Goal: Task Accomplishment & Management: Complete application form

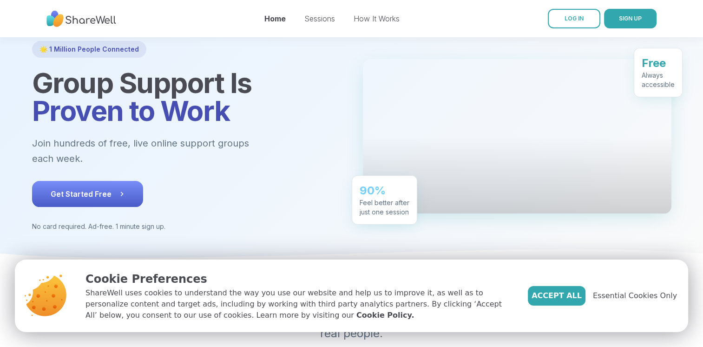
click at [128, 197] on button "Get Started Free" at bounding box center [87, 194] width 111 height 26
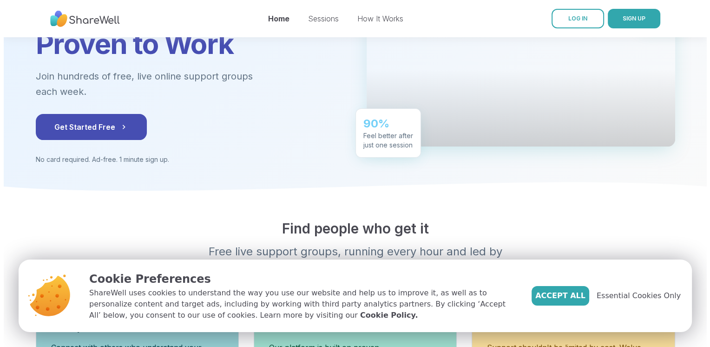
scroll to position [122, 0]
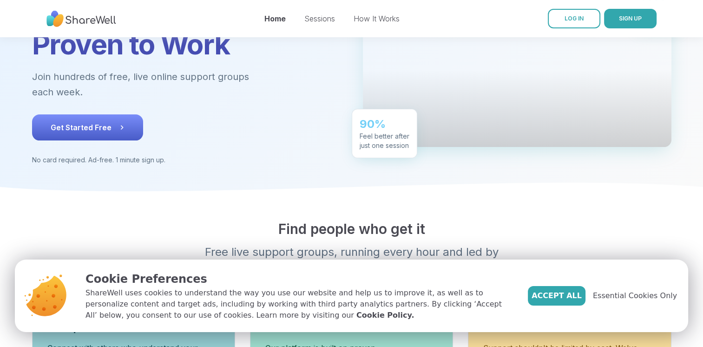
click at [131, 129] on button "Get Started Free" at bounding box center [87, 127] width 111 height 26
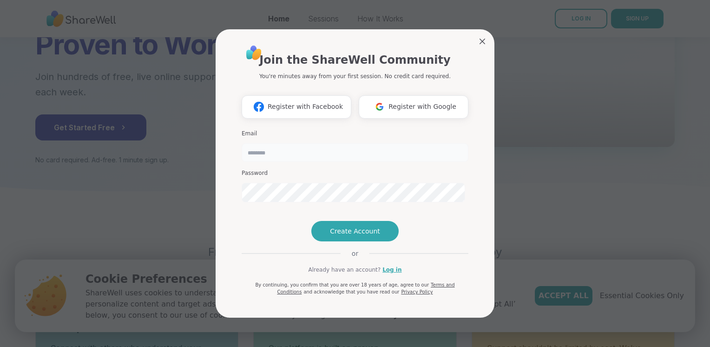
click at [268, 143] on input "email" at bounding box center [355, 152] width 227 height 19
type input "**********"
click at [345, 236] on span "Create Account" at bounding box center [355, 230] width 50 height 9
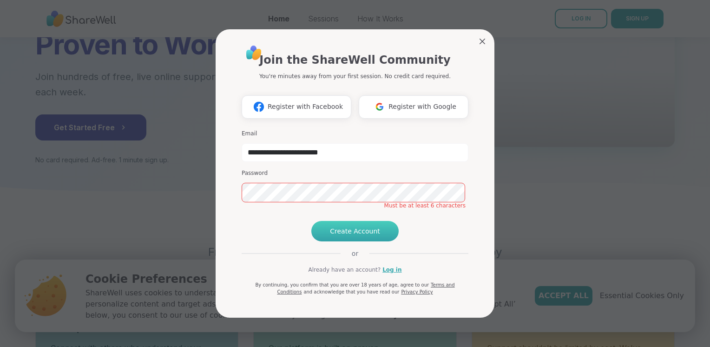
click at [345, 236] on span "Create Account" at bounding box center [355, 230] width 50 height 9
click at [365, 236] on span "Create Account" at bounding box center [355, 230] width 50 height 9
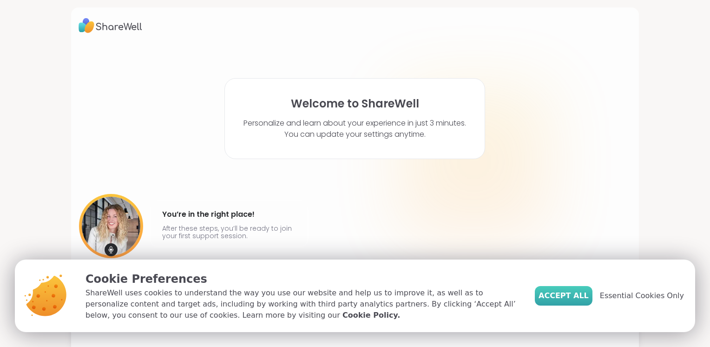
click at [558, 292] on span "Accept All" at bounding box center [563, 295] width 50 height 11
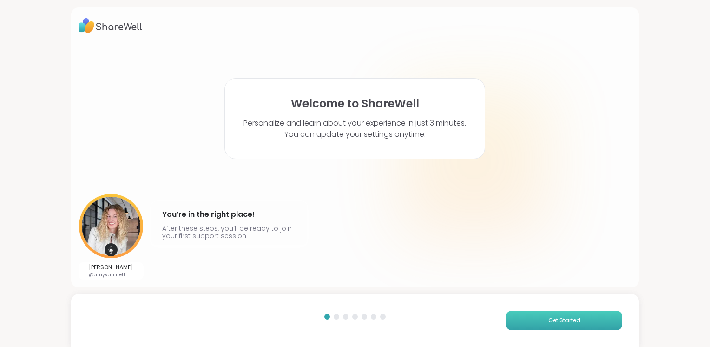
click at [534, 313] on button "Get Started" at bounding box center [564, 320] width 116 height 20
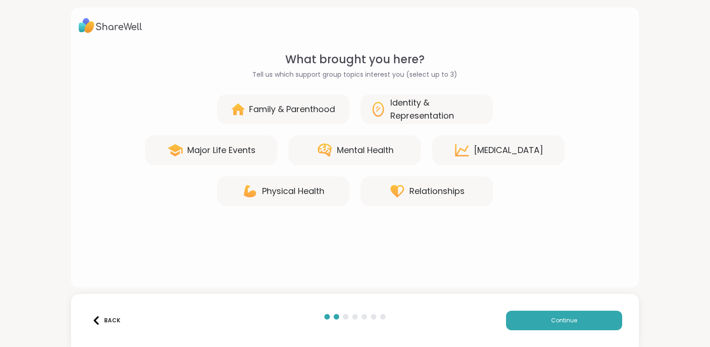
click at [386, 157] on div "Mental Health" at bounding box center [365, 150] width 57 height 13
click at [249, 165] on div "Major Life Events" at bounding box center [211, 150] width 132 height 30
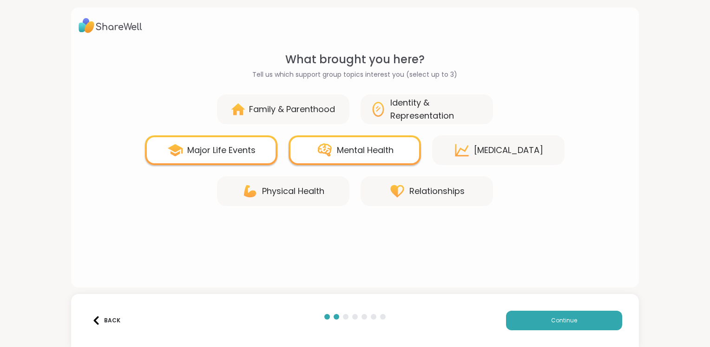
click at [380, 198] on div "Relationships" at bounding box center [426, 191] width 132 height 30
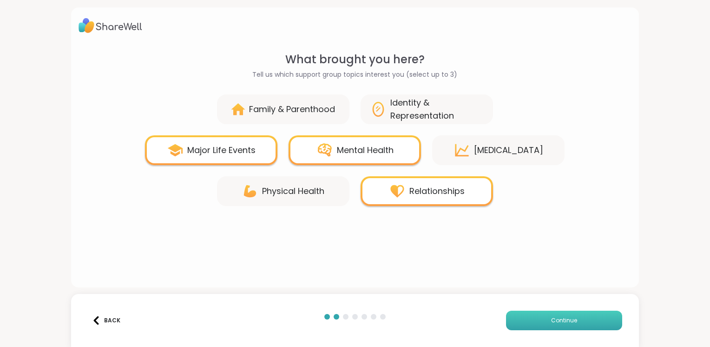
drag, startPoint x: 551, startPoint y: 320, endPoint x: 502, endPoint y: 317, distance: 49.8
click at [506, 317] on button "Continue" at bounding box center [564, 320] width 116 height 20
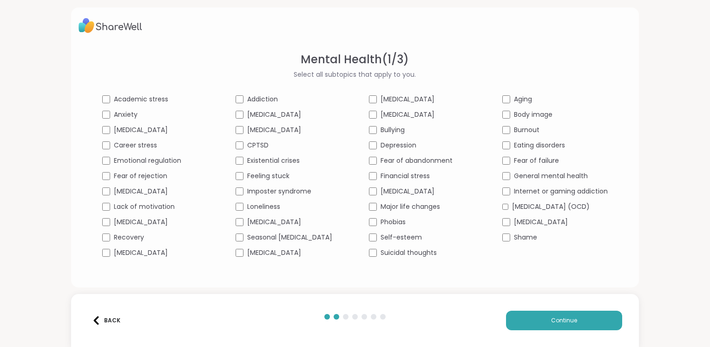
scroll to position [9, 0]
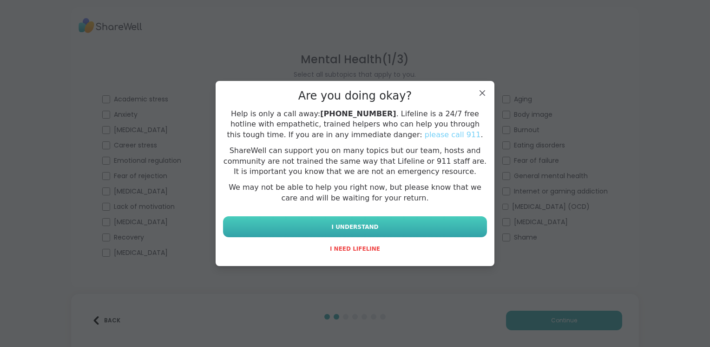
click at [366, 231] on span "I UNDERSTAND" at bounding box center [354, 226] width 47 height 8
click at [349, 237] on button "I UNDERSTAND" at bounding box center [355, 226] width 264 height 21
click at [368, 231] on span "I UNDERSTAND" at bounding box center [354, 226] width 47 height 8
click at [390, 228] on button "I UNDERSTAND" at bounding box center [355, 226] width 264 height 21
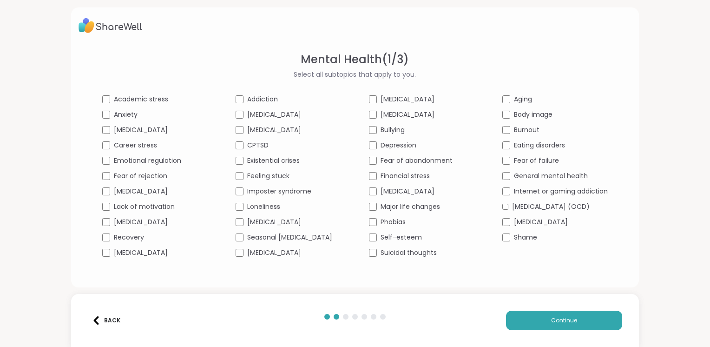
scroll to position [26, 0]
click at [509, 140] on div "Eating disorders" at bounding box center [554, 145] width 105 height 10
click at [102, 94] on div "Academic stress" at bounding box center [154, 99] width 105 height 10
click at [531, 320] on button "Continue" at bounding box center [564, 320] width 116 height 20
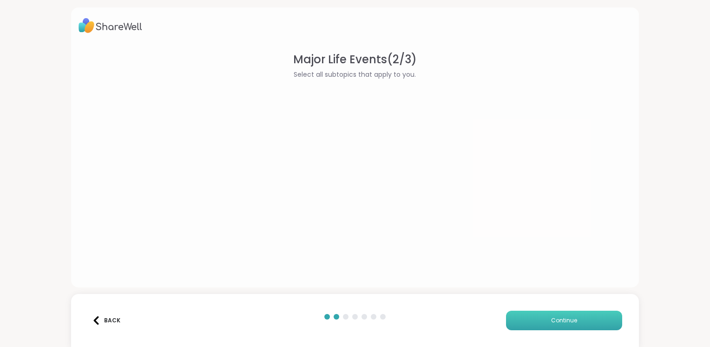
scroll to position [0, 0]
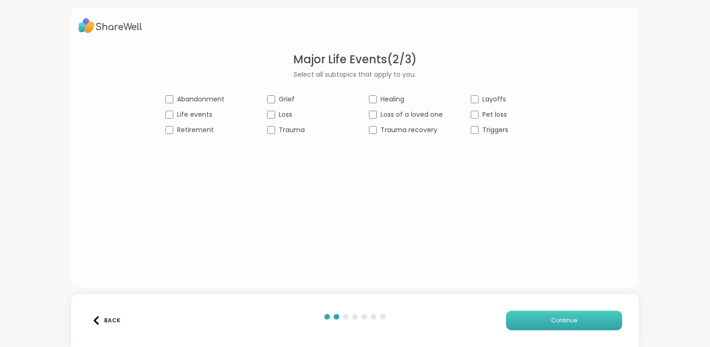
click at [538, 323] on button "Continue" at bounding box center [564, 320] width 116 height 20
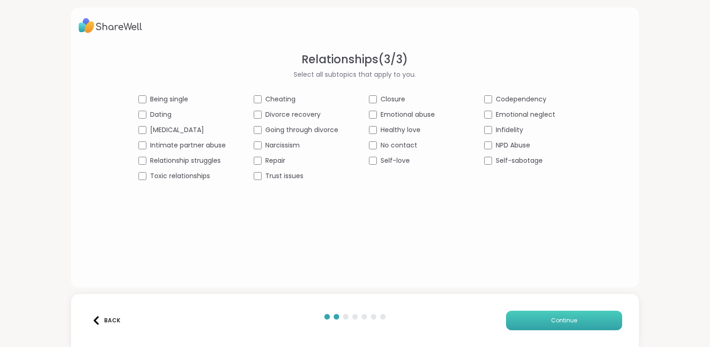
click at [531, 326] on button "Continue" at bounding box center [564, 320] width 116 height 20
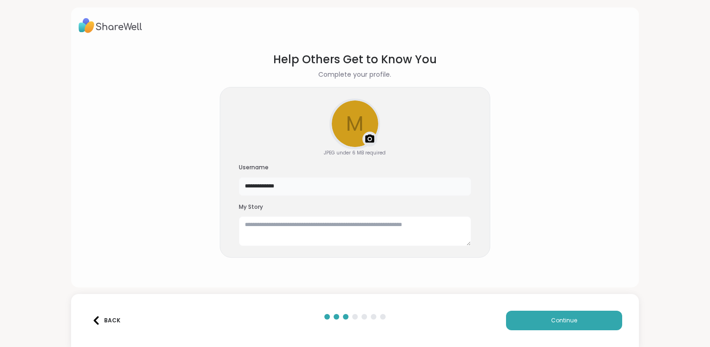
click at [360, 196] on input "**********" at bounding box center [355, 186] width 232 height 19
type input "*"
click at [319, 244] on textarea at bounding box center [355, 231] width 232 height 30
click at [540, 322] on button "Continue" at bounding box center [564, 320] width 116 height 20
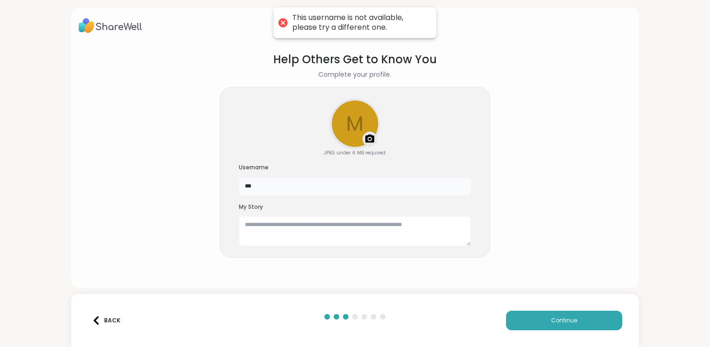
click at [375, 196] on input "***" at bounding box center [355, 186] width 232 height 19
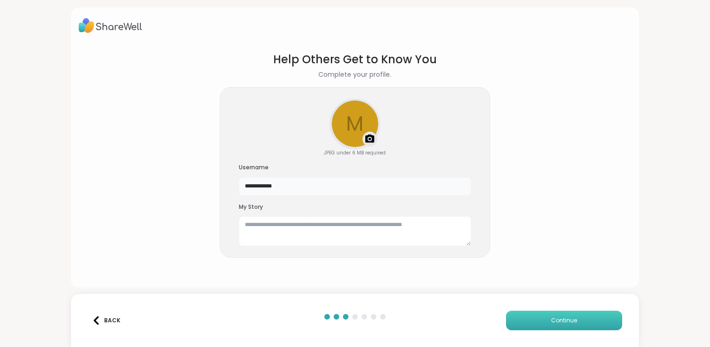
type input "**********"
click at [527, 317] on button "Continue" at bounding box center [564, 320] width 116 height 20
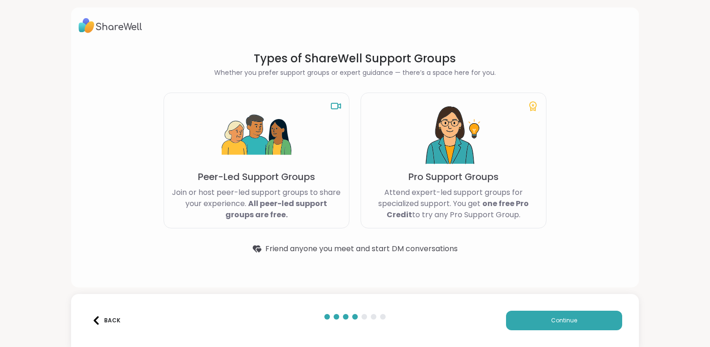
click at [428, 177] on p "Pro Support Groups" at bounding box center [453, 176] width 90 height 13
click at [529, 316] on button "Continue" at bounding box center [564, 320] width 116 height 20
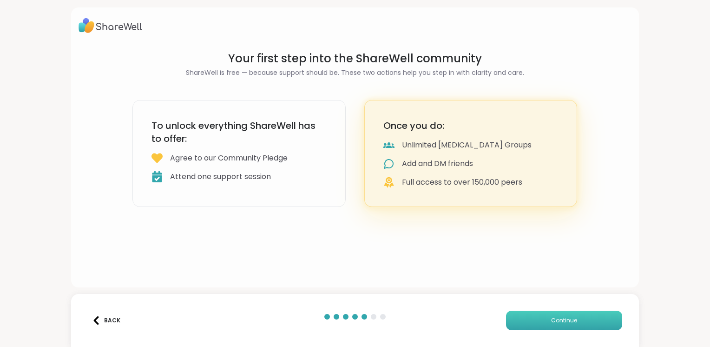
click at [551, 319] on span "Continue" at bounding box center [564, 320] width 26 height 8
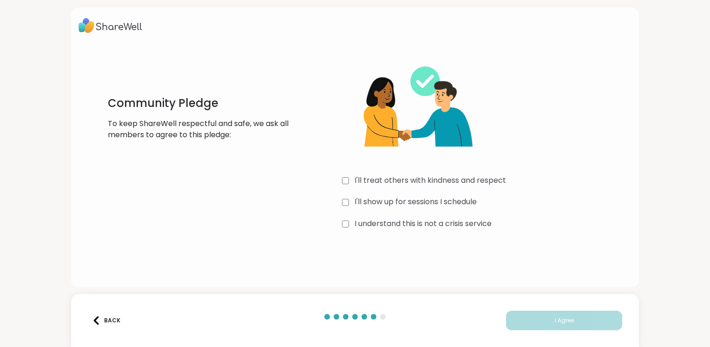
click at [347, 227] on div "I understand this is not a crisis service" at bounding box center [481, 224] width 278 height 12
click at [526, 318] on button "I Agree" at bounding box center [564, 320] width 116 height 20
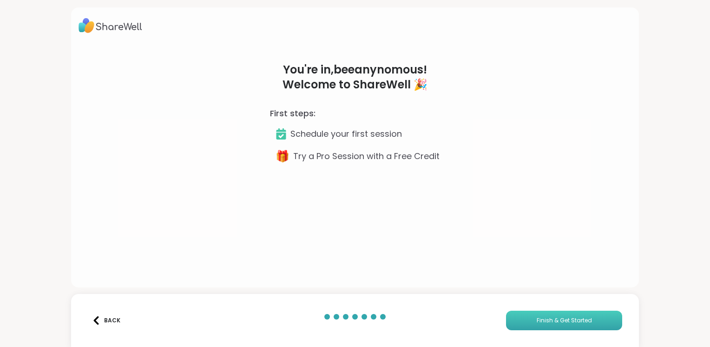
click at [536, 318] on span "Finish & Get Started" at bounding box center [563, 320] width 55 height 8
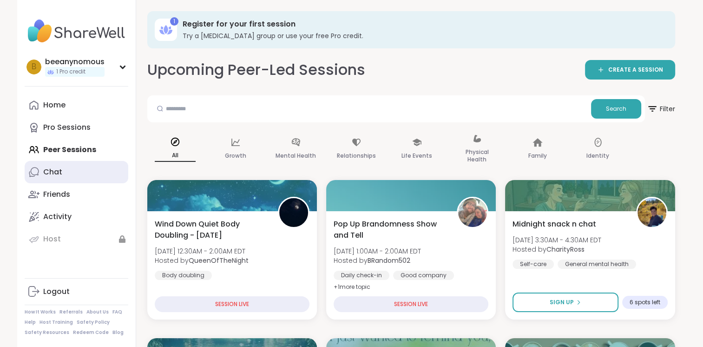
click at [97, 170] on link "Chat" at bounding box center [77, 172] width 104 height 22
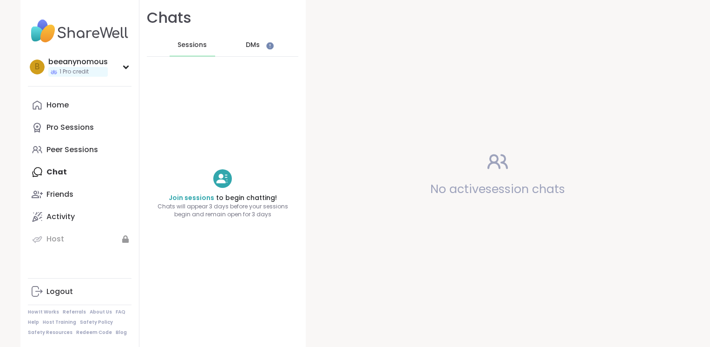
click at [256, 47] on span "DMs" at bounding box center [253, 44] width 14 height 9
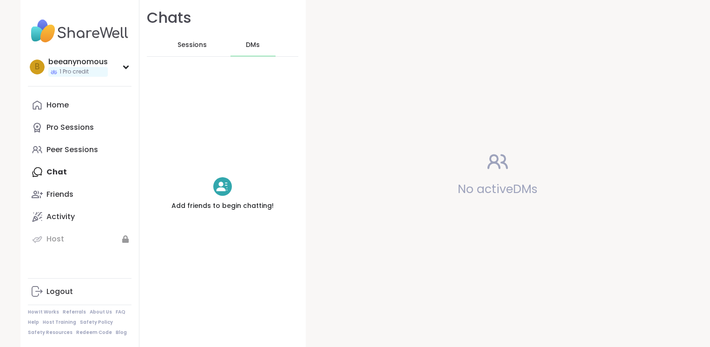
click at [237, 170] on div "Add friends to begin chatting!" at bounding box center [222, 193] width 166 height 259
click at [215, 190] on div at bounding box center [222, 186] width 19 height 19
click at [100, 203] on link "Friends" at bounding box center [80, 194] width 104 height 22
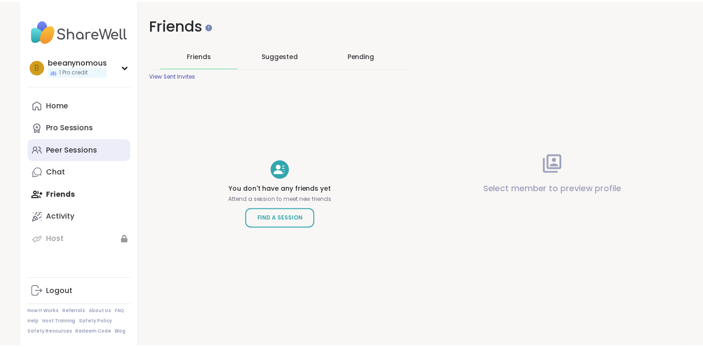
scroll to position [20, 0]
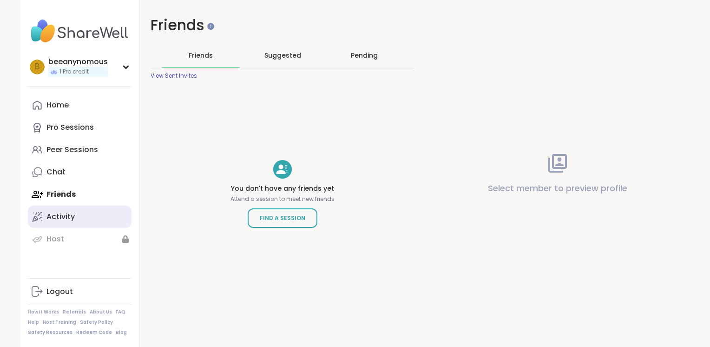
click at [83, 205] on link "Activity" at bounding box center [80, 216] width 104 height 22
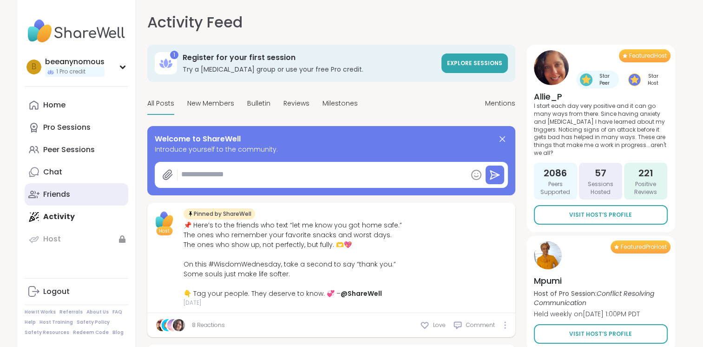
type textarea "*"
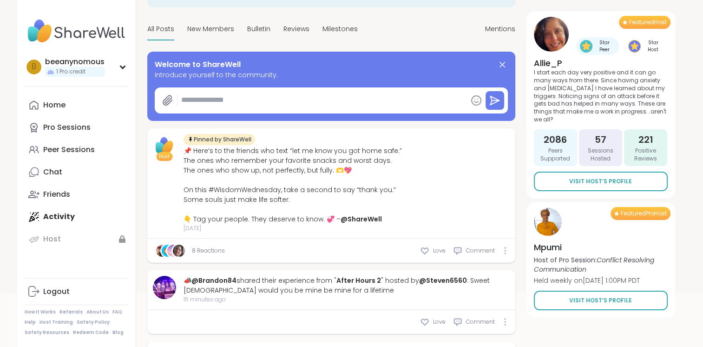
scroll to position [73, 0]
